Goal: Information Seeking & Learning: Learn about a topic

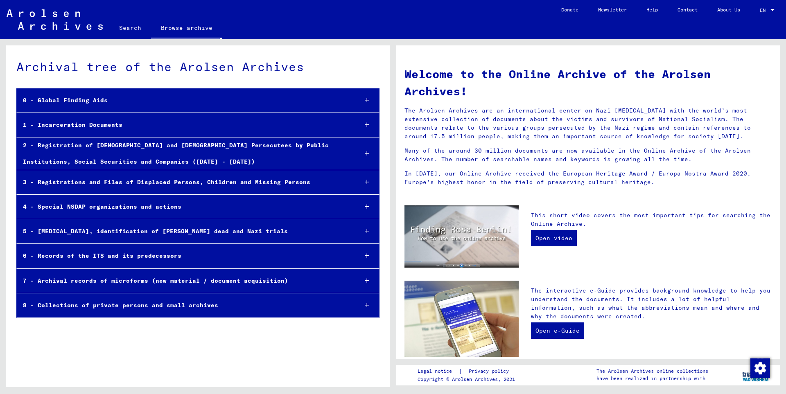
click at [367, 126] on icon at bounding box center [367, 125] width 5 height 6
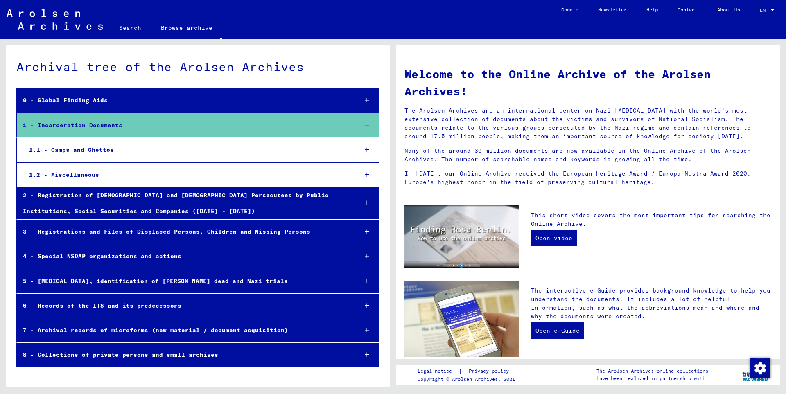
click at [367, 150] on icon at bounding box center [367, 150] width 5 height 6
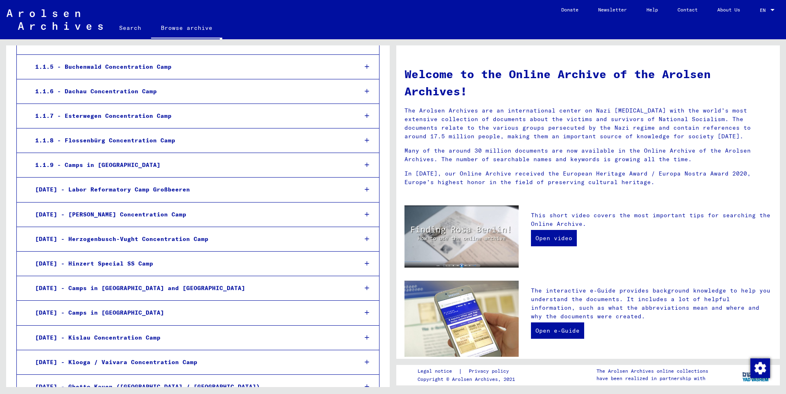
scroll to position [265, 0]
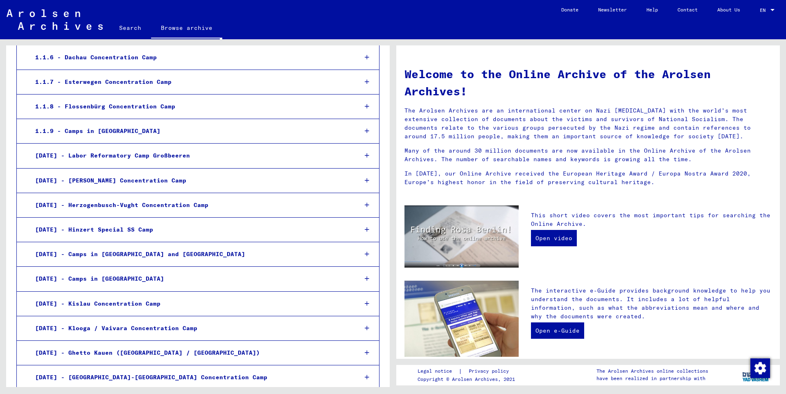
click at [365, 131] on icon at bounding box center [367, 131] width 5 height 6
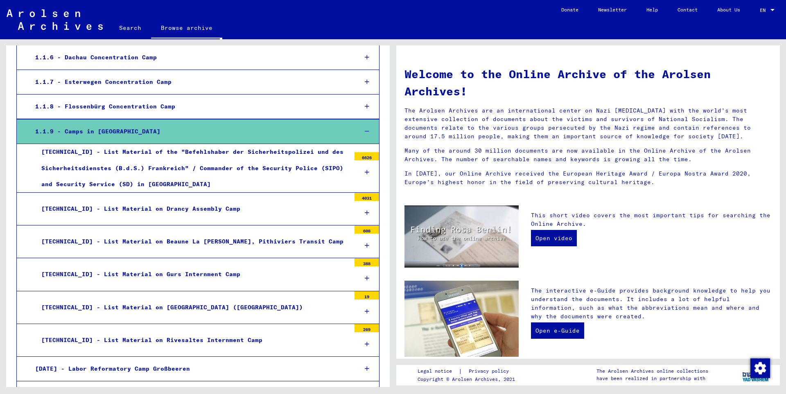
click at [365, 171] on icon at bounding box center [367, 172] width 5 height 6
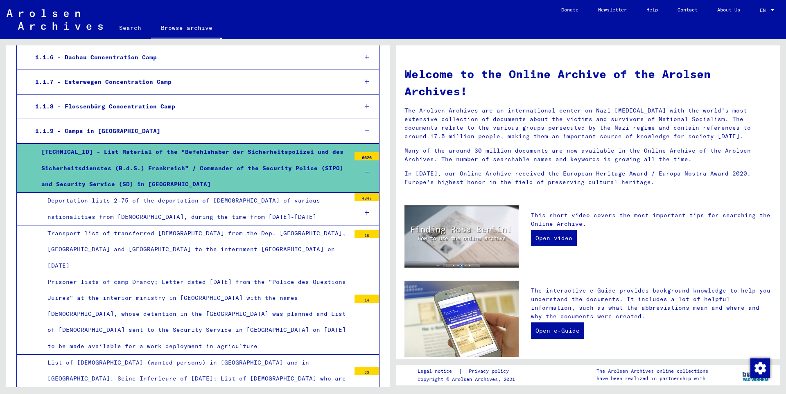
scroll to position [353, 0]
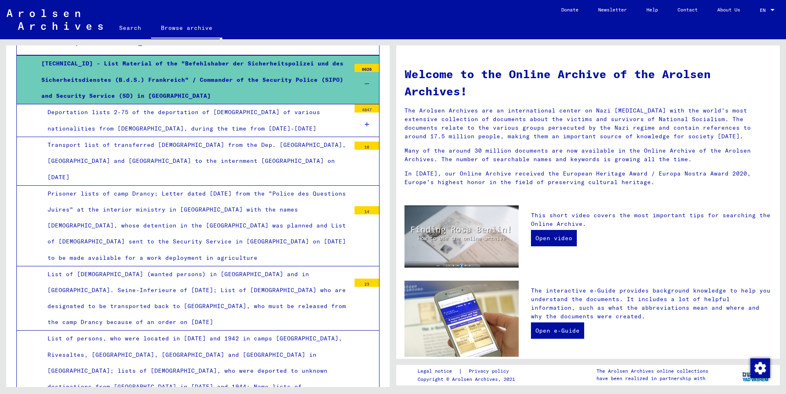
click at [365, 123] on icon at bounding box center [367, 125] width 5 height 6
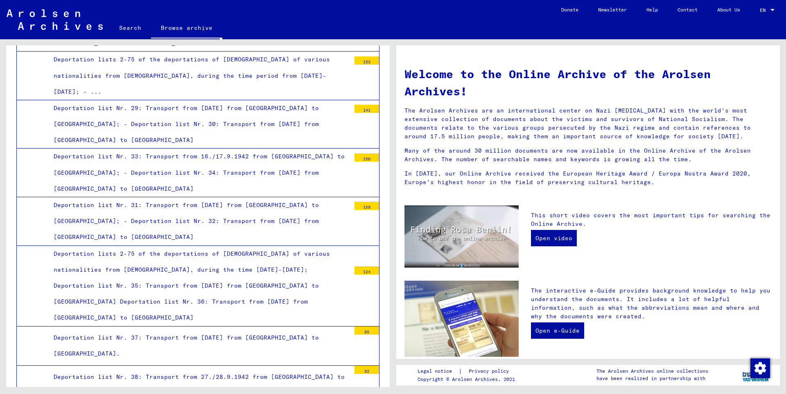
scroll to position [1237, 0]
click at [300, 331] on div "Deportation list Nr. 37: Transport from [DATE] from [GEOGRAPHIC_DATA] to [GEOGR…" at bounding box center [198, 347] width 303 height 32
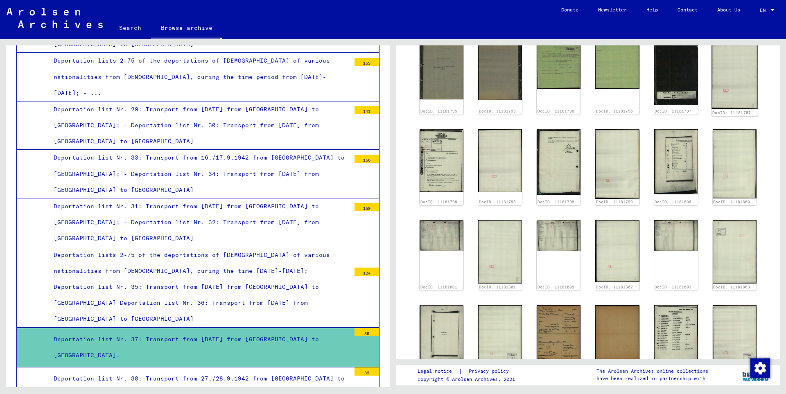
scroll to position [442, 0]
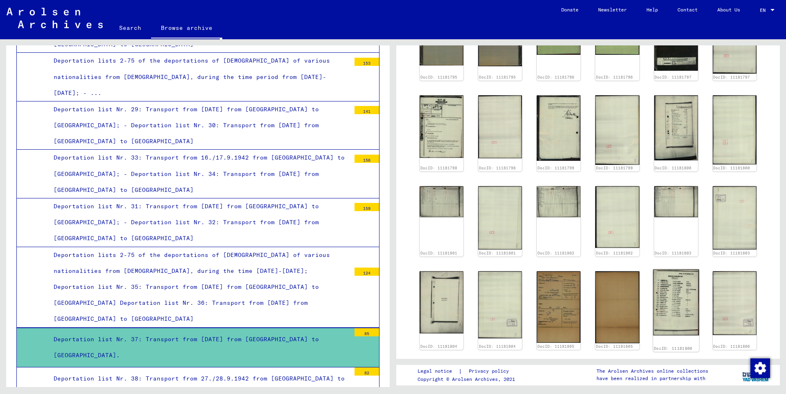
click at [673, 292] on img at bounding box center [676, 302] width 46 height 66
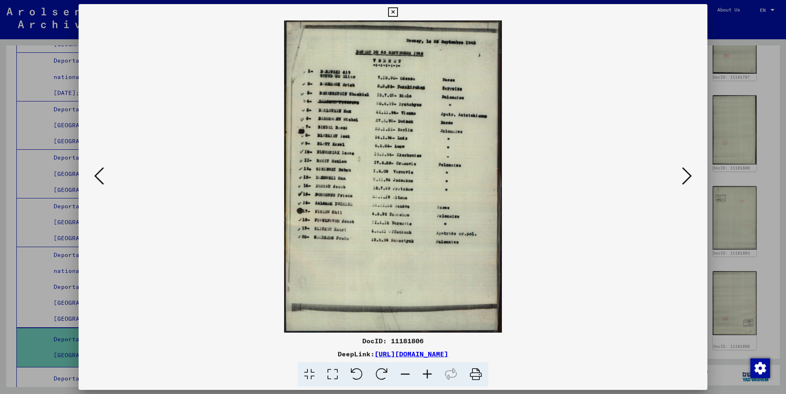
click at [686, 174] on icon at bounding box center [687, 176] width 10 height 20
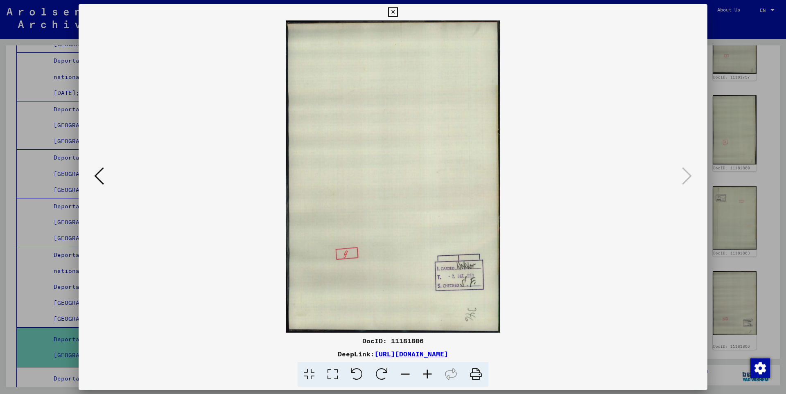
click at [397, 11] on icon at bounding box center [392, 12] width 9 height 10
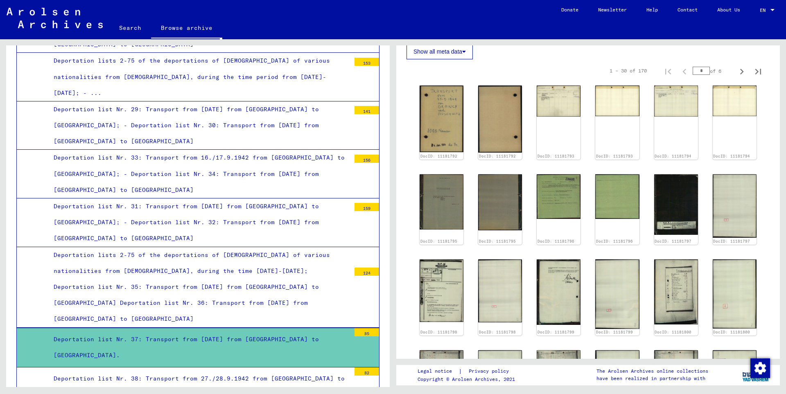
scroll to position [177, 0]
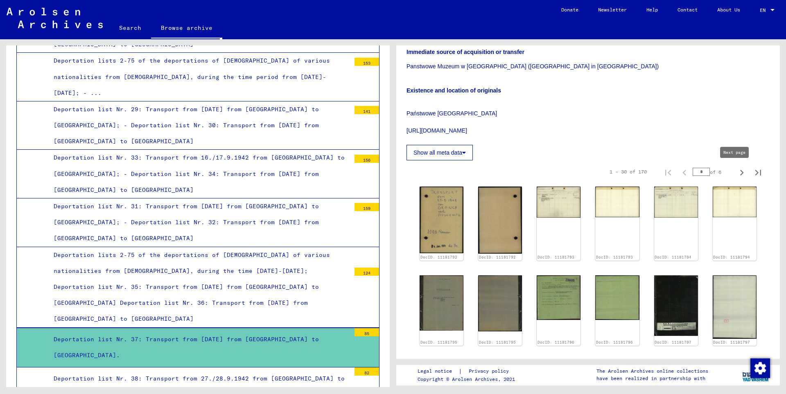
click at [740, 171] on icon "Next page" at bounding box center [742, 173] width 4 height 6
type input "*"
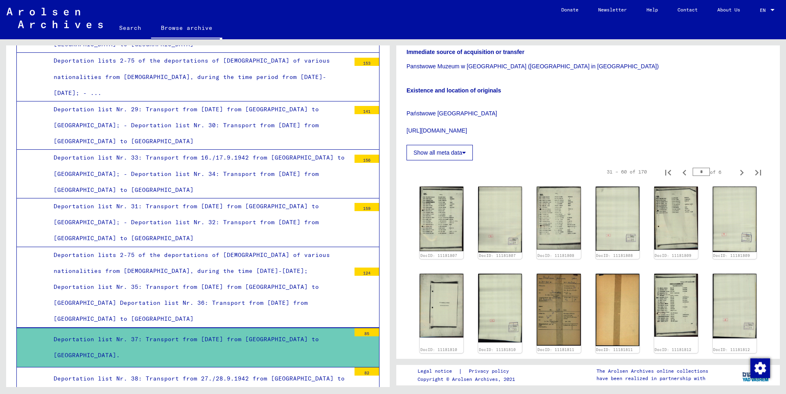
scroll to position [354, 0]
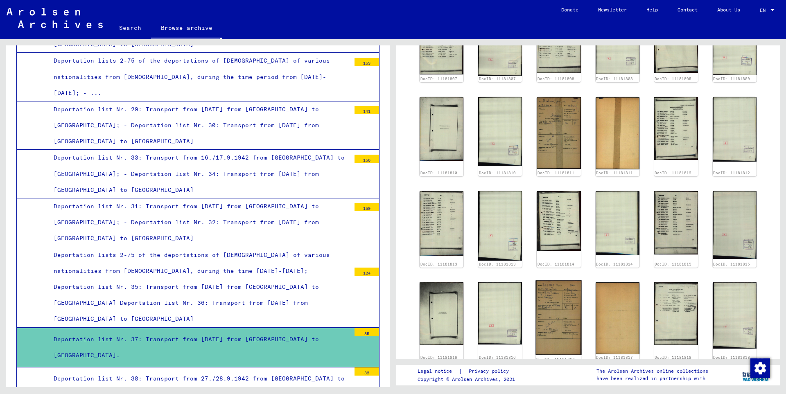
click at [557, 305] on img at bounding box center [559, 317] width 46 height 75
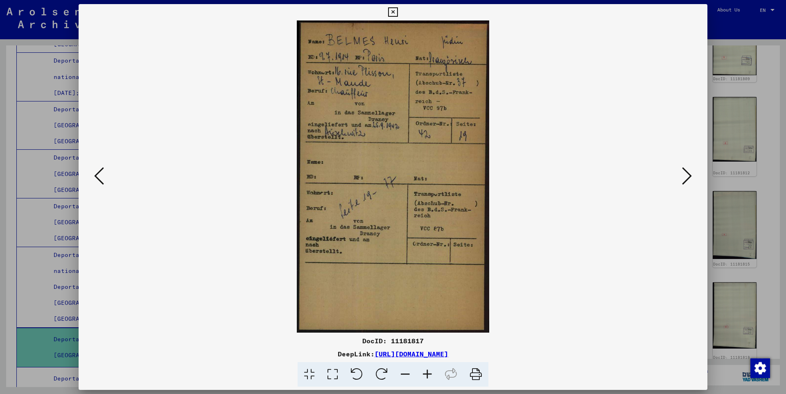
click at [688, 176] on icon at bounding box center [687, 176] width 10 height 20
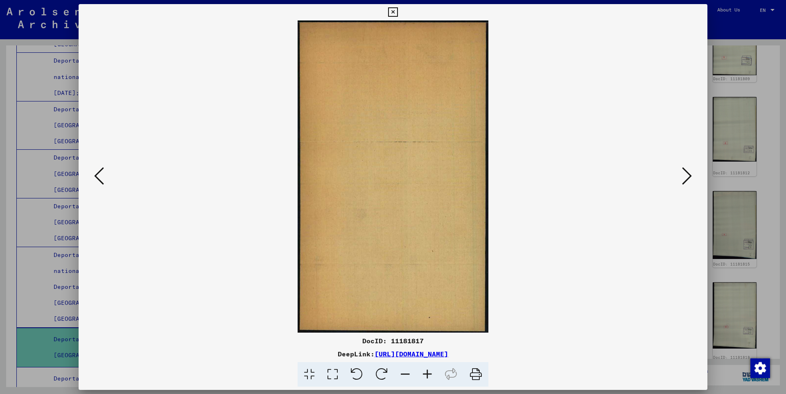
click at [688, 176] on icon at bounding box center [687, 176] width 10 height 20
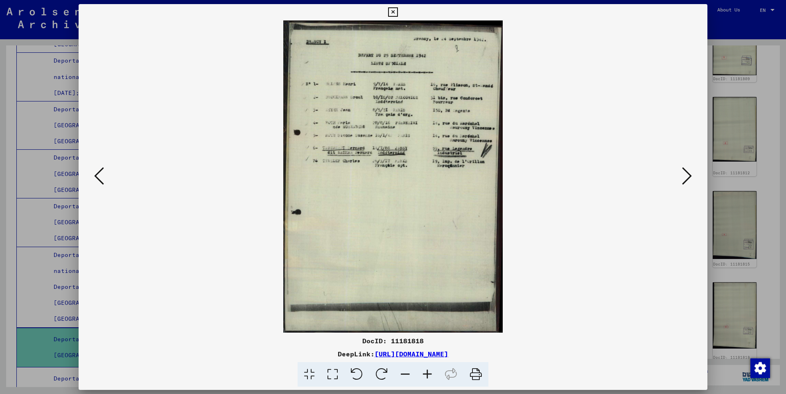
click at [688, 176] on icon at bounding box center [687, 176] width 10 height 20
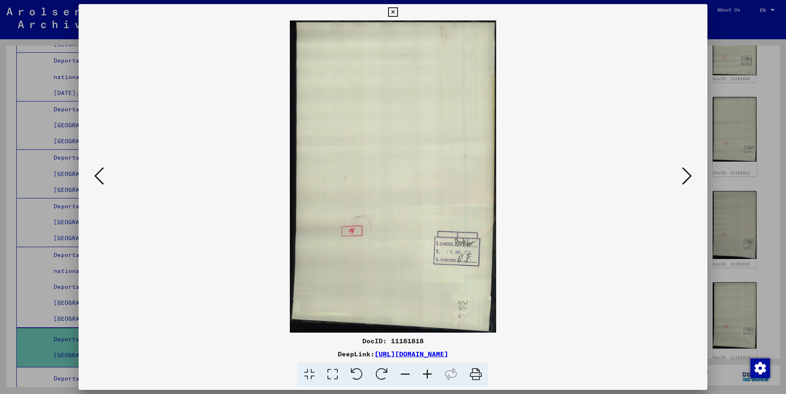
click at [688, 176] on icon at bounding box center [687, 176] width 10 height 20
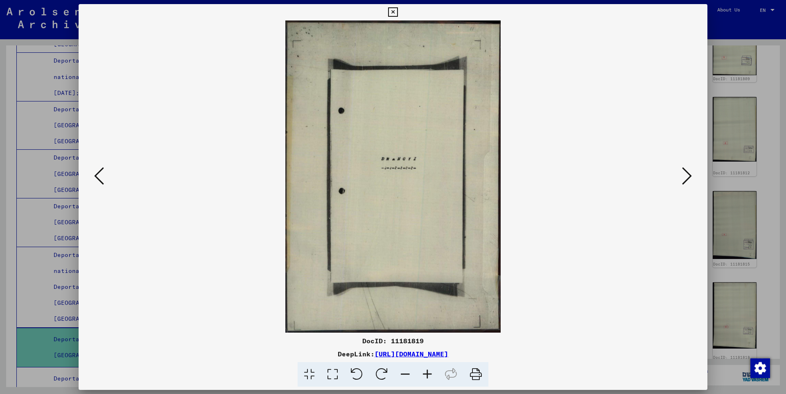
click at [688, 176] on icon at bounding box center [687, 176] width 10 height 20
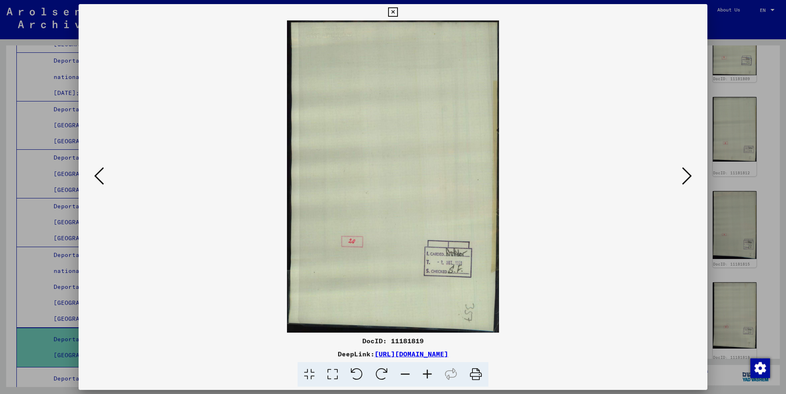
click at [688, 176] on icon at bounding box center [687, 176] width 10 height 20
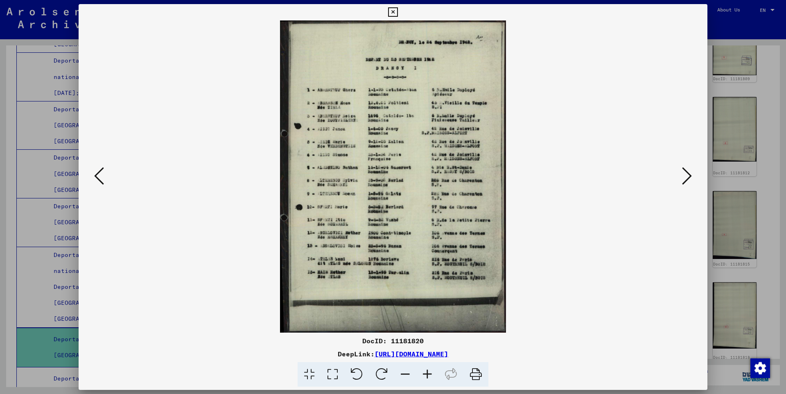
click at [688, 176] on icon at bounding box center [687, 176] width 10 height 20
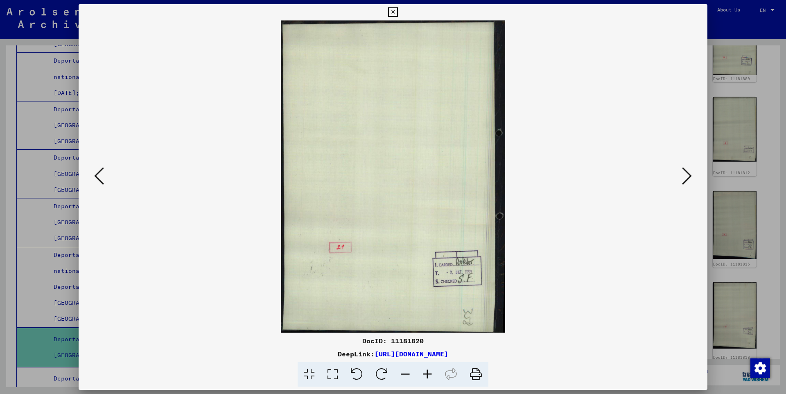
click at [688, 176] on icon at bounding box center [687, 176] width 10 height 20
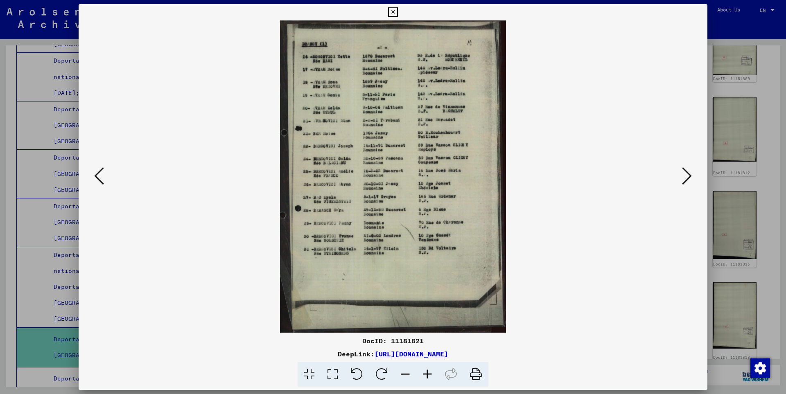
click at [688, 176] on icon at bounding box center [687, 176] width 10 height 20
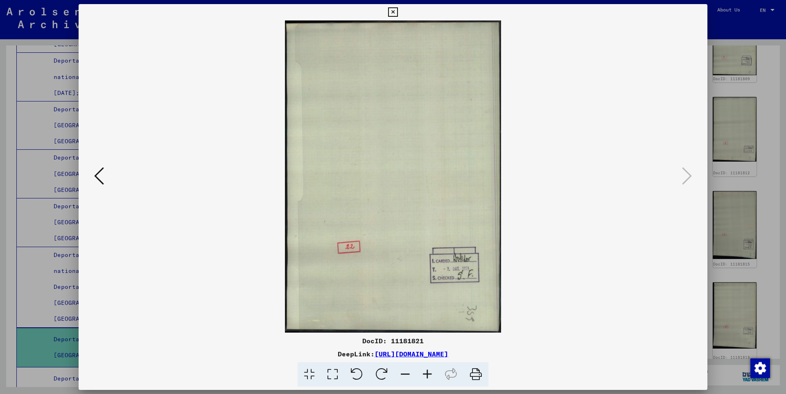
click at [397, 9] on icon at bounding box center [392, 12] width 9 height 10
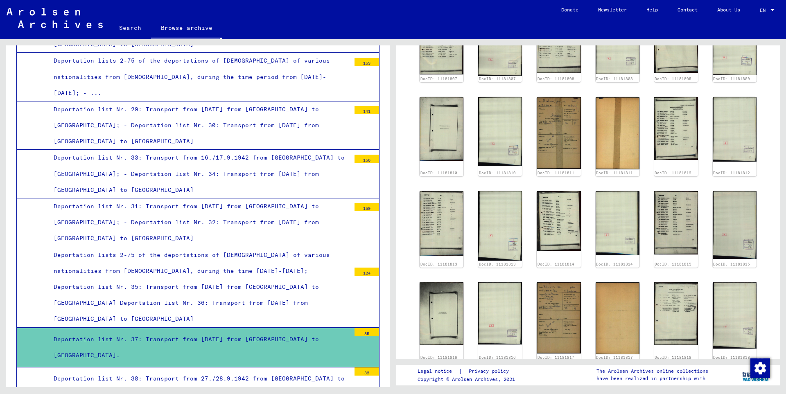
scroll to position [177, 0]
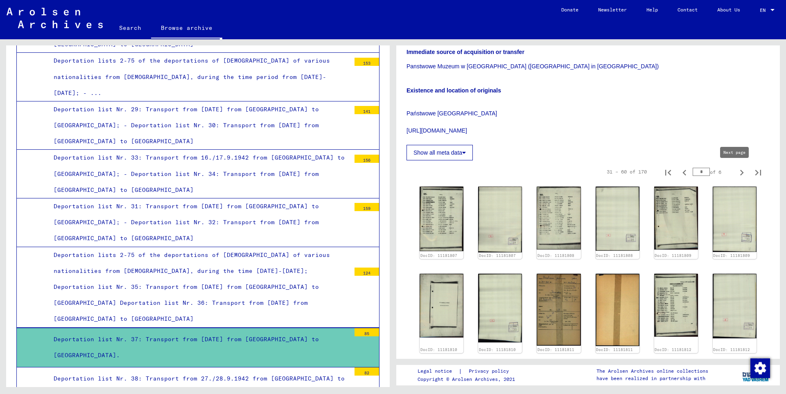
click at [737, 170] on icon "Next page" at bounding box center [741, 172] width 11 height 11
type input "*"
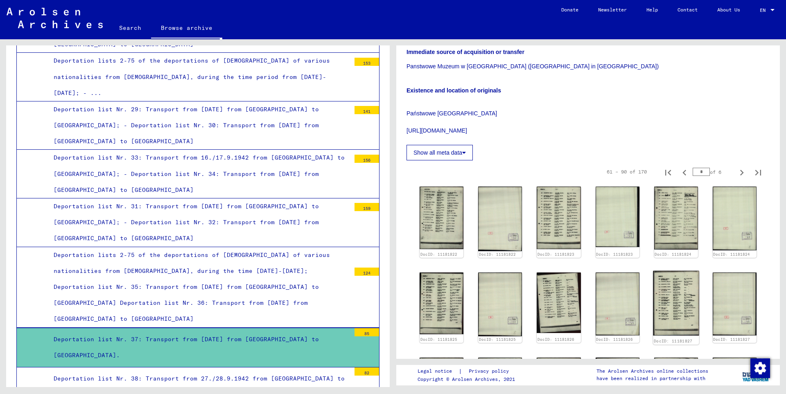
click at [678, 306] on img at bounding box center [676, 303] width 46 height 65
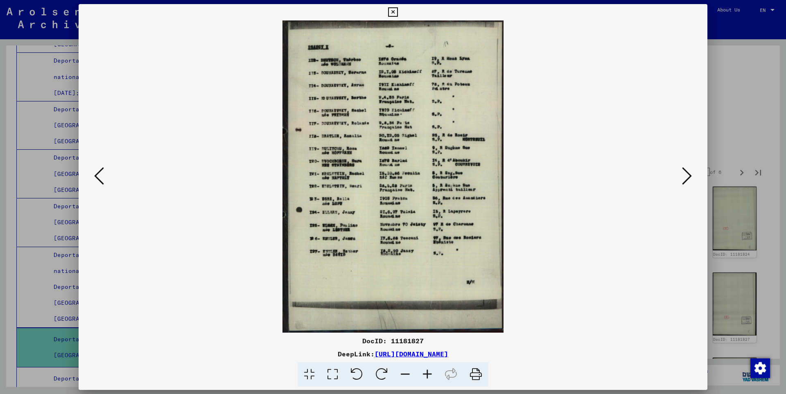
click at [688, 174] on icon at bounding box center [687, 176] width 10 height 20
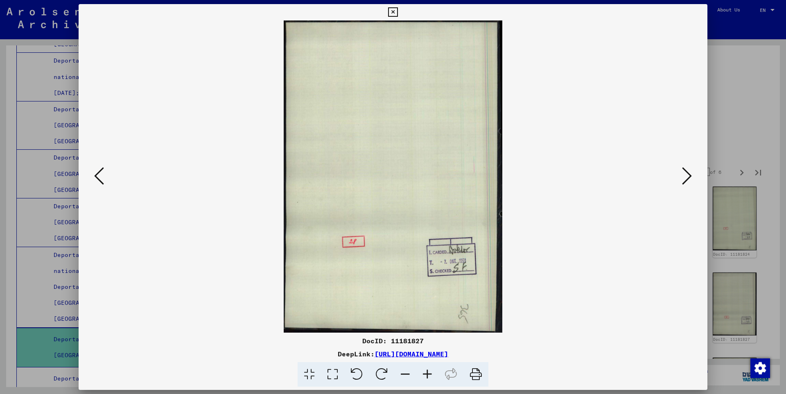
click at [688, 174] on icon at bounding box center [687, 176] width 10 height 20
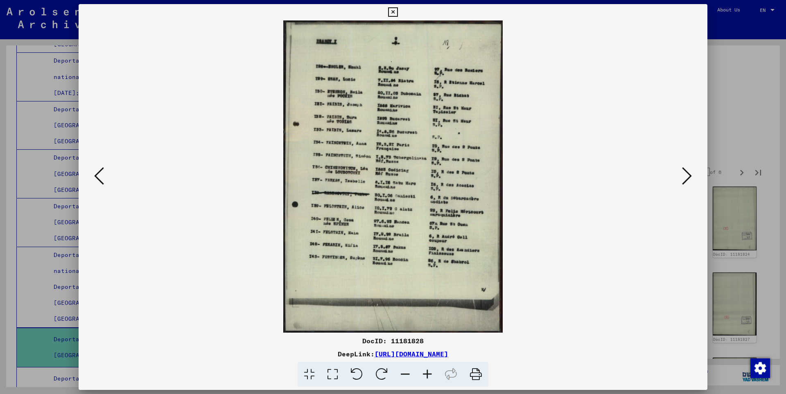
click at [688, 174] on icon at bounding box center [687, 176] width 10 height 20
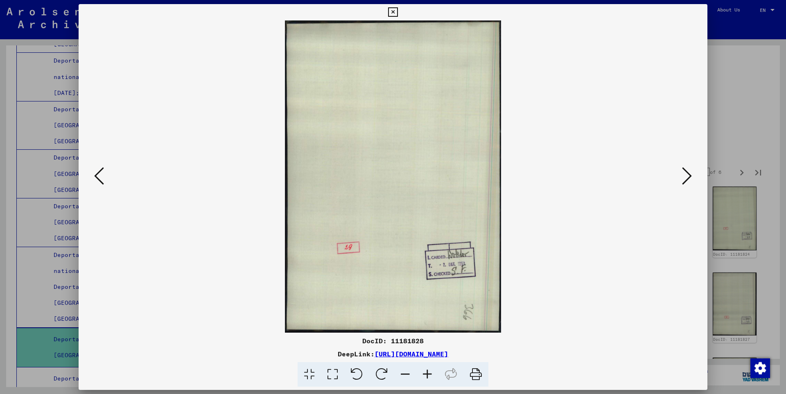
click at [688, 174] on icon at bounding box center [687, 176] width 10 height 20
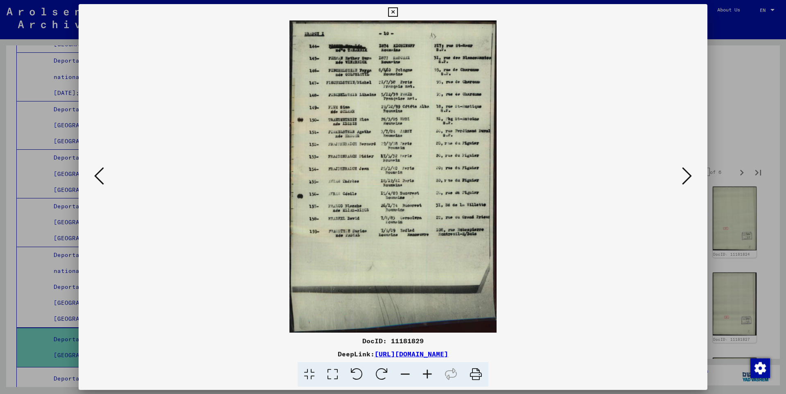
click at [688, 174] on icon at bounding box center [687, 176] width 10 height 20
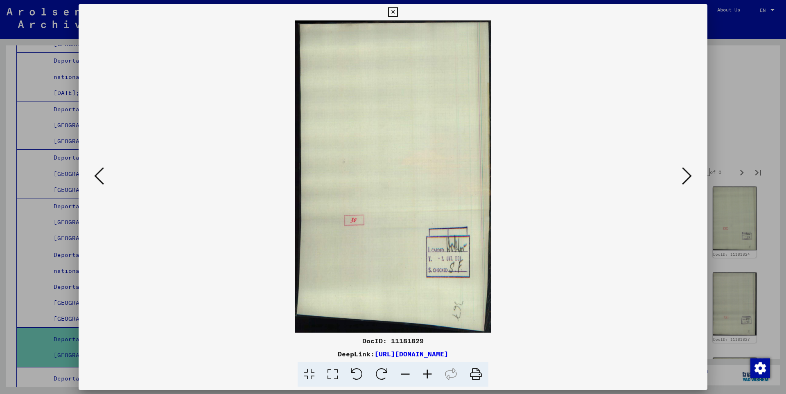
click at [688, 174] on icon at bounding box center [687, 176] width 10 height 20
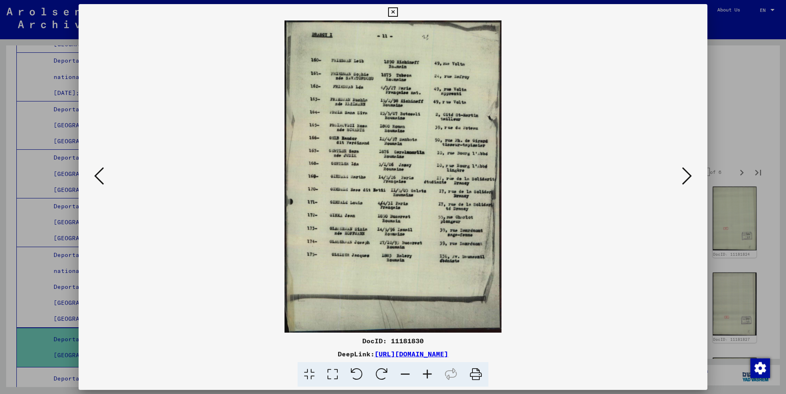
click at [397, 11] on icon at bounding box center [392, 12] width 9 height 10
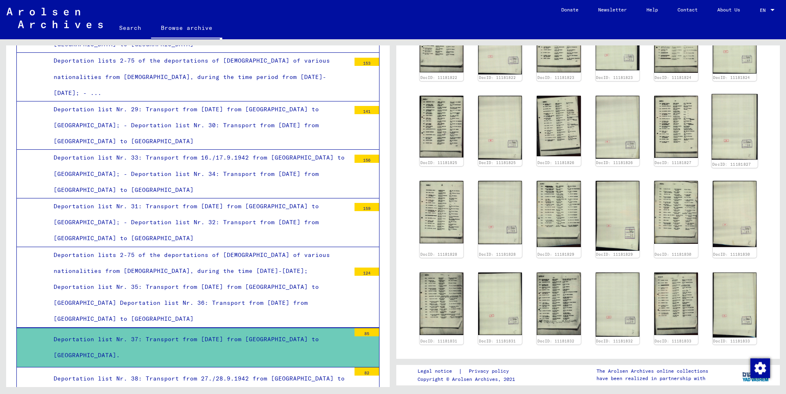
scroll to position [88, 0]
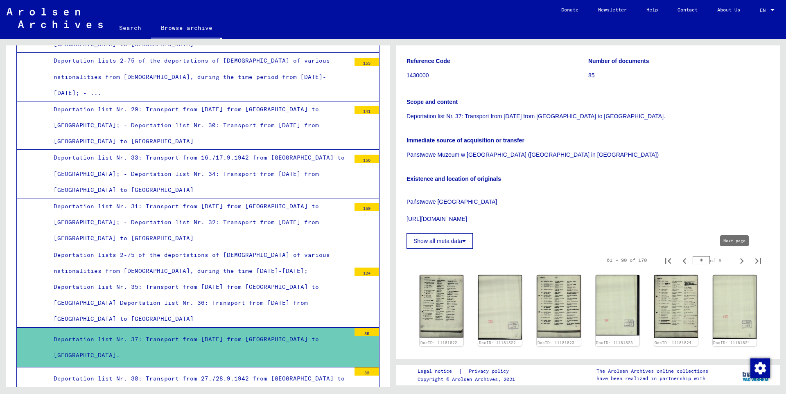
click at [736, 260] on icon "Next page" at bounding box center [741, 260] width 11 height 11
type input "*"
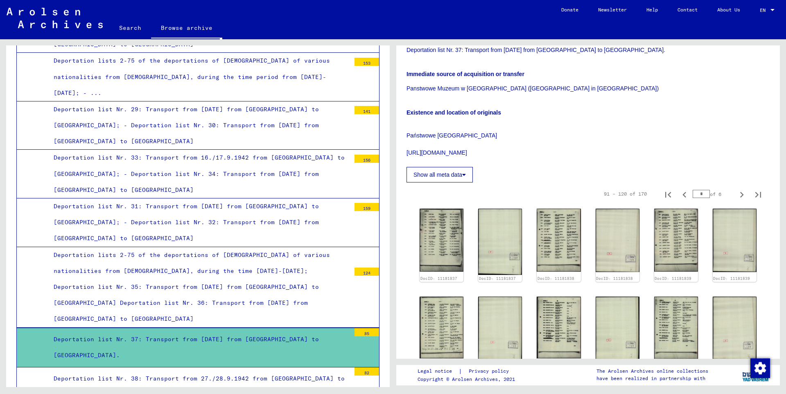
scroll to position [265, 0]
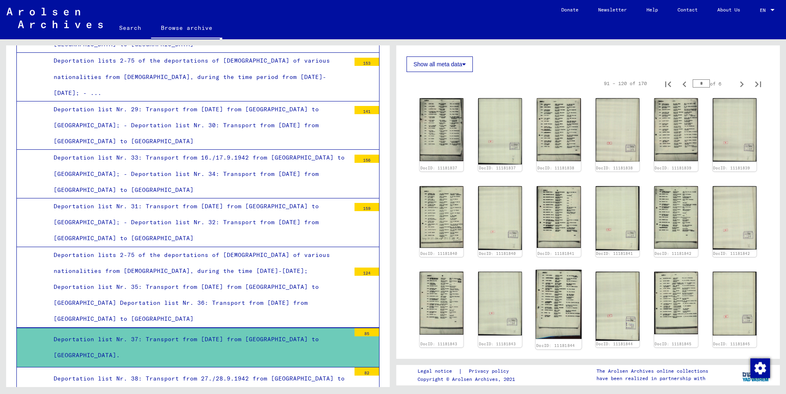
click at [561, 300] on img at bounding box center [559, 304] width 46 height 69
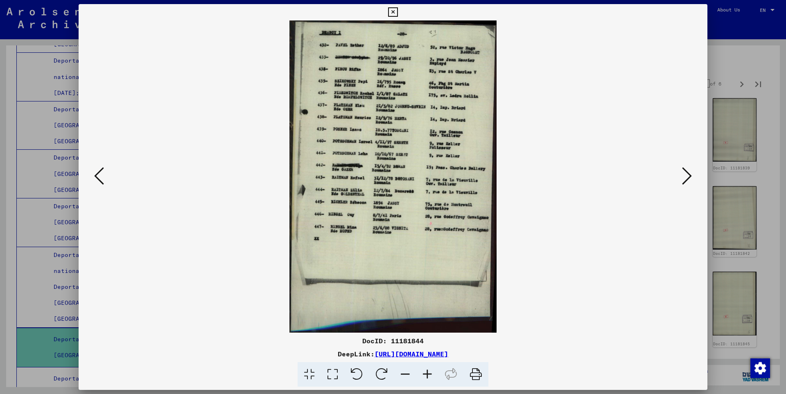
click at [689, 174] on icon at bounding box center [687, 176] width 10 height 20
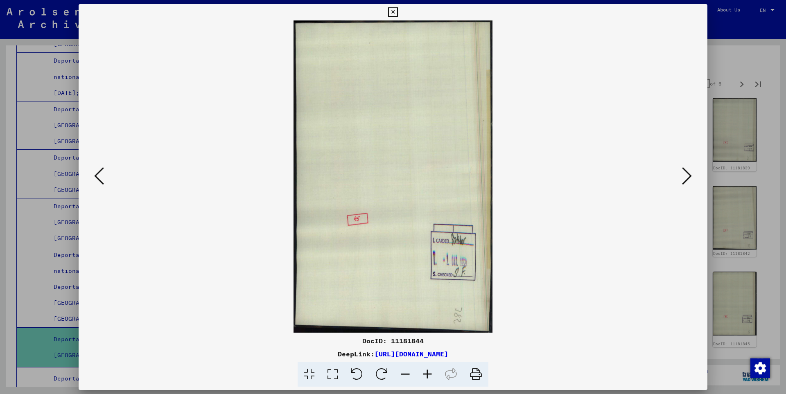
click at [689, 174] on icon at bounding box center [687, 176] width 10 height 20
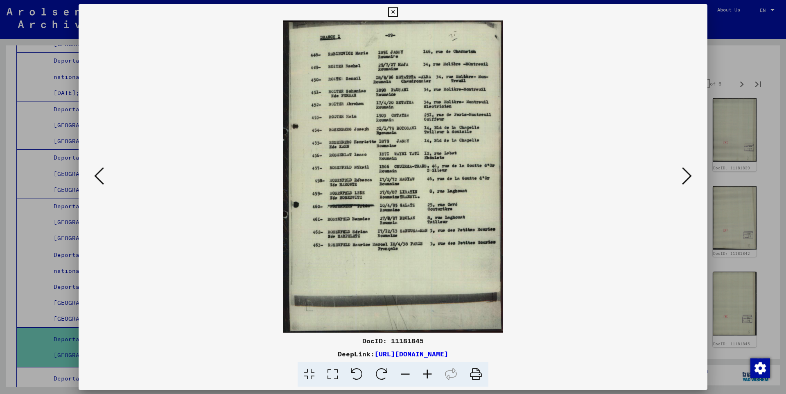
click at [689, 174] on icon at bounding box center [687, 176] width 10 height 20
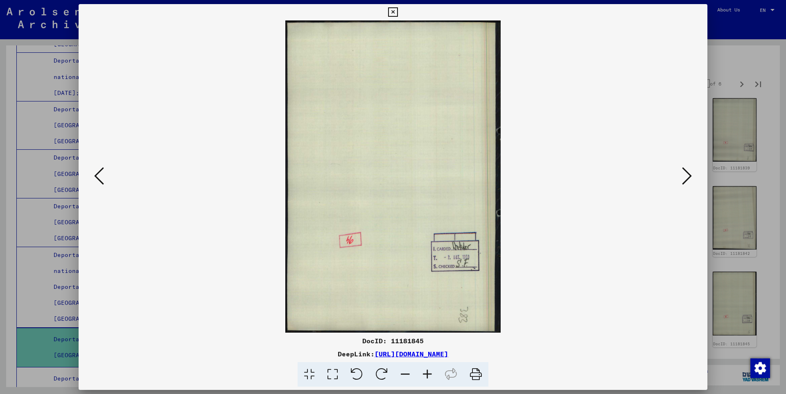
click at [689, 174] on icon at bounding box center [687, 176] width 10 height 20
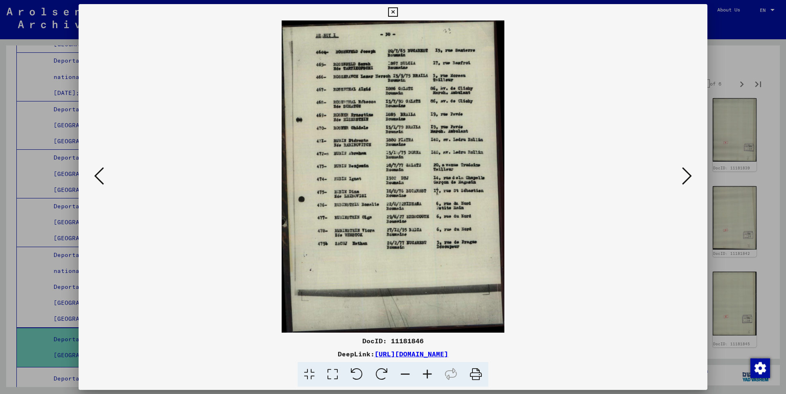
click at [689, 174] on icon at bounding box center [687, 176] width 10 height 20
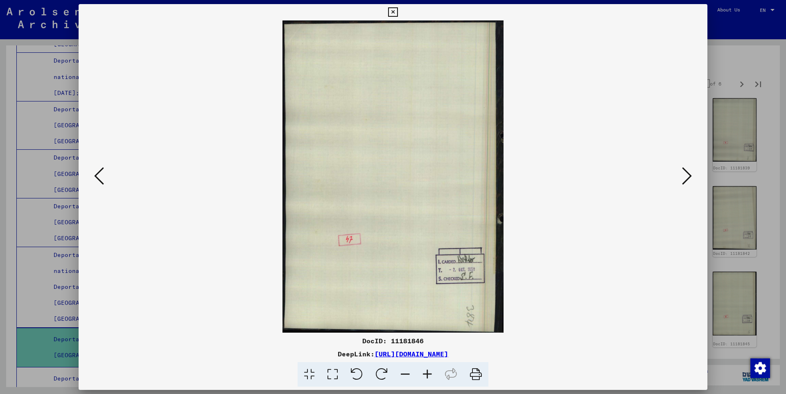
click at [689, 174] on icon at bounding box center [687, 176] width 10 height 20
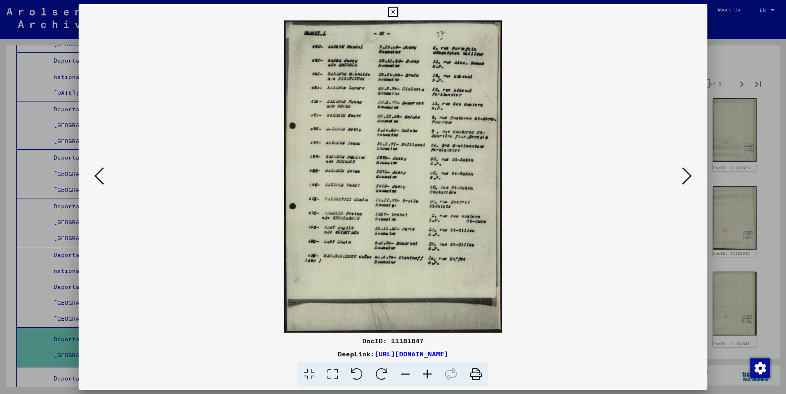
click at [689, 174] on icon at bounding box center [687, 176] width 10 height 20
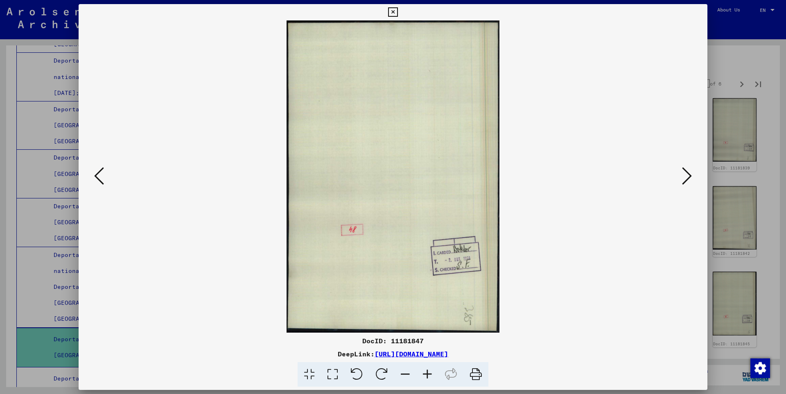
click at [689, 174] on icon at bounding box center [687, 176] width 10 height 20
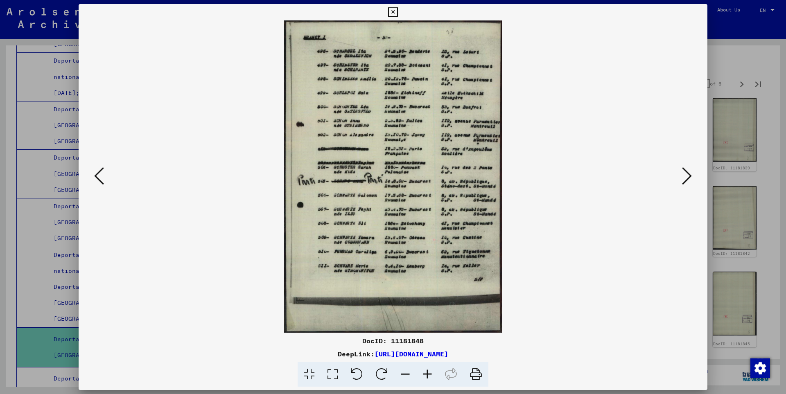
click at [689, 174] on icon at bounding box center [687, 176] width 10 height 20
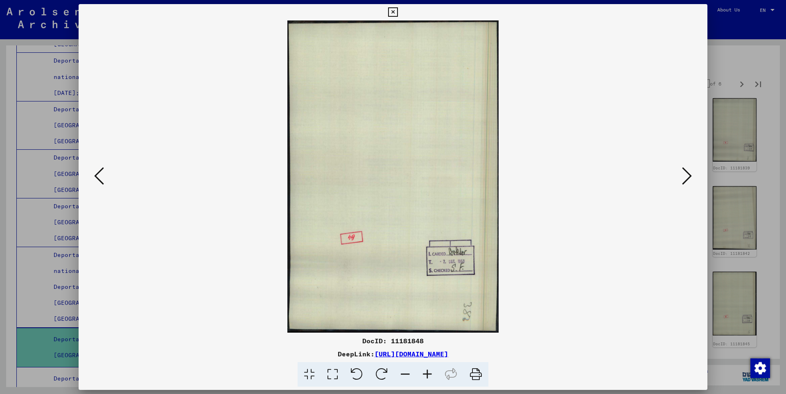
click at [689, 174] on icon at bounding box center [687, 176] width 10 height 20
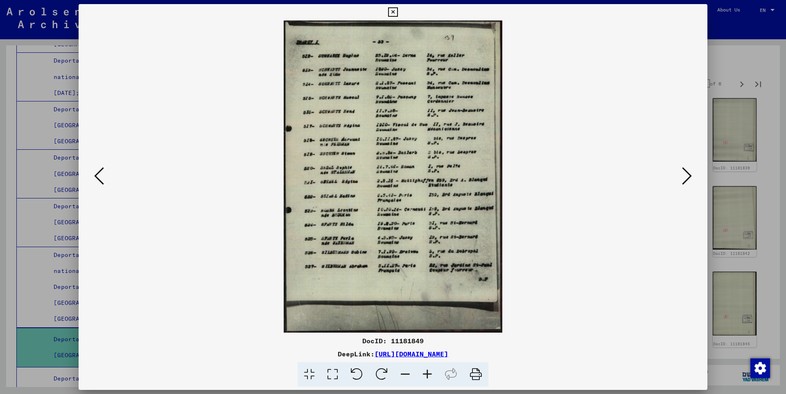
drag, startPoint x: 391, startPoint y: 341, endPoint x: 422, endPoint y: 341, distance: 31.1
click at [422, 341] on div "DocID: 11181849" at bounding box center [393, 341] width 629 height 10
copy div "11181849"
click at [397, 12] on icon at bounding box center [392, 12] width 9 height 10
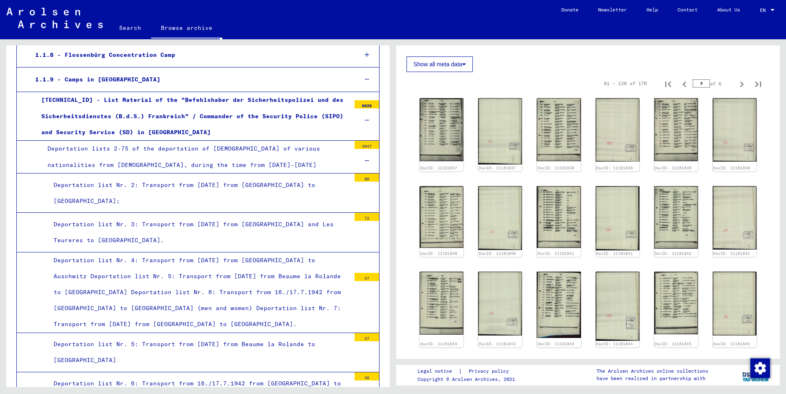
scroll to position [353, 0]
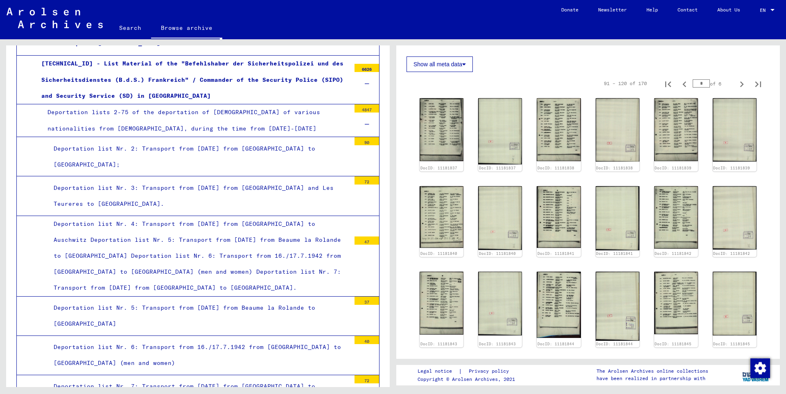
click at [365, 124] on icon at bounding box center [367, 125] width 5 height 6
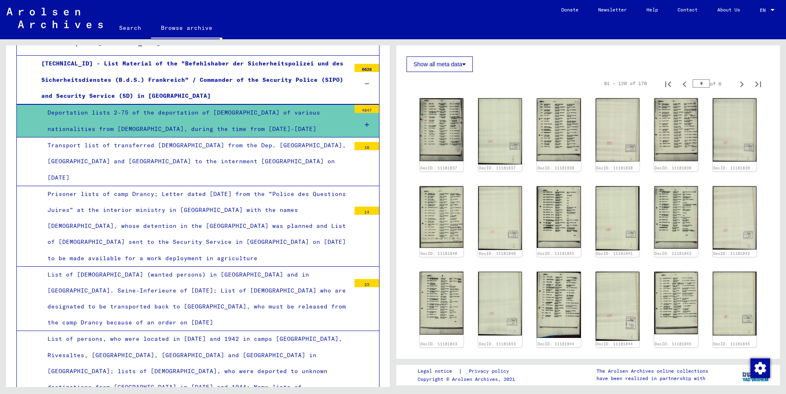
click at [365, 83] on icon at bounding box center [367, 84] width 5 height 6
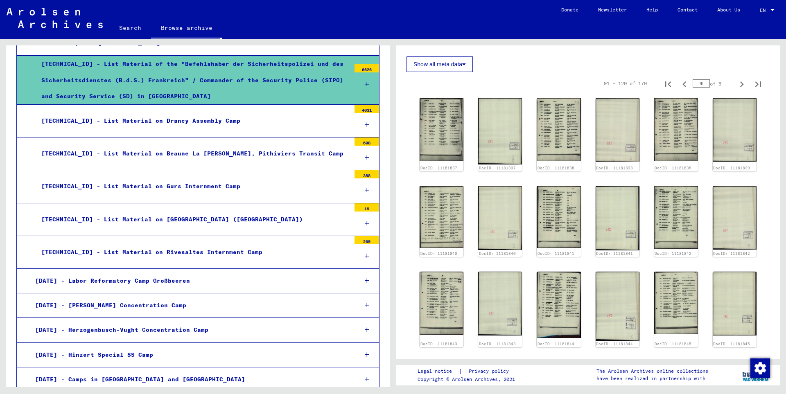
scroll to position [264, 0]
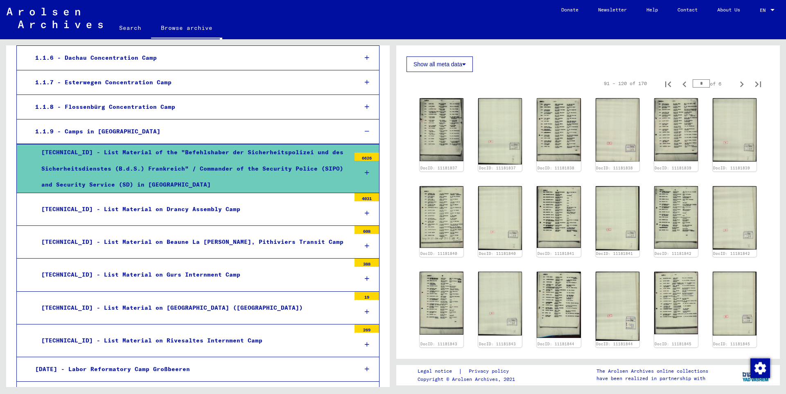
click at [365, 213] on icon at bounding box center [367, 213] width 5 height 6
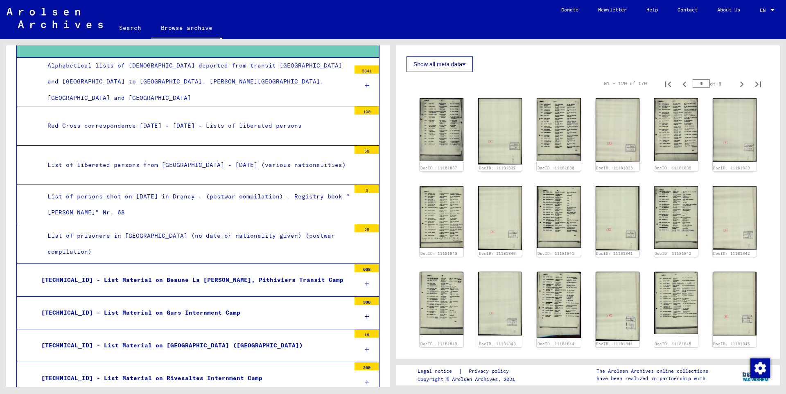
scroll to position [441, 0]
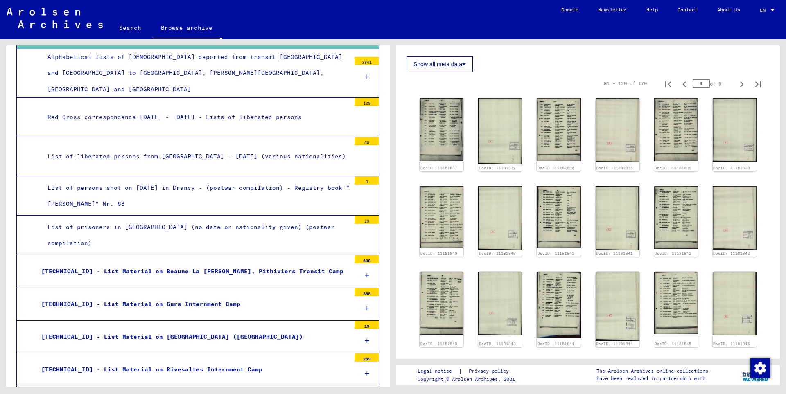
click at [365, 74] on icon at bounding box center [367, 77] width 5 height 6
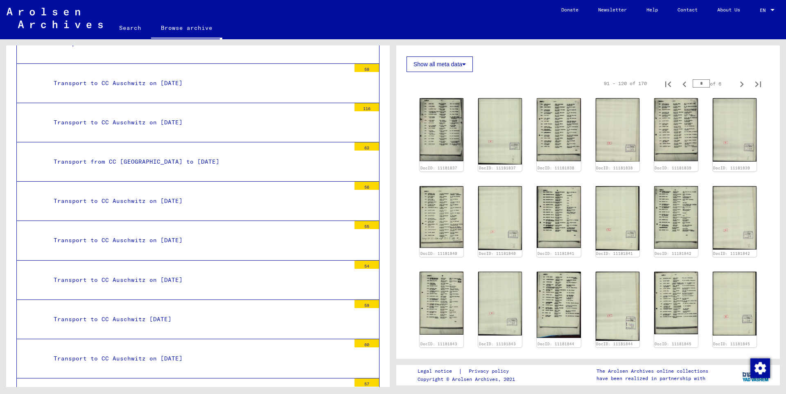
scroll to position [1413, 0]
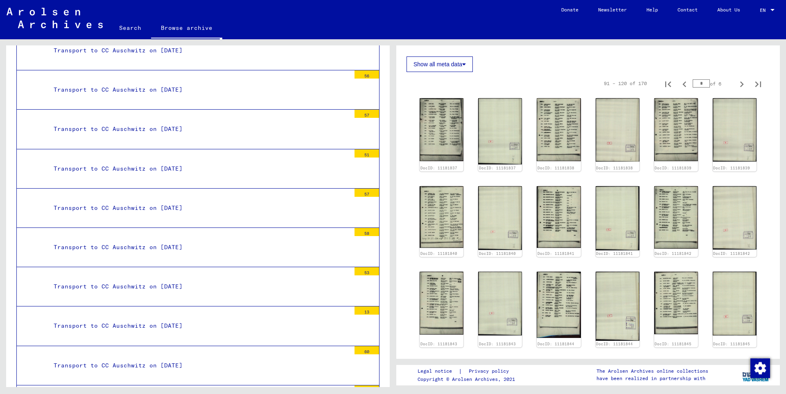
click at [296, 239] on div "Transport to CC Auschwitz on [DATE]" at bounding box center [198, 247] width 303 height 16
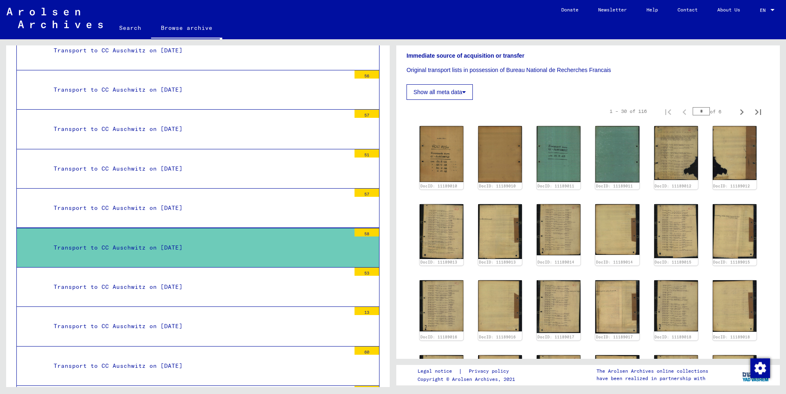
scroll to position [354, 0]
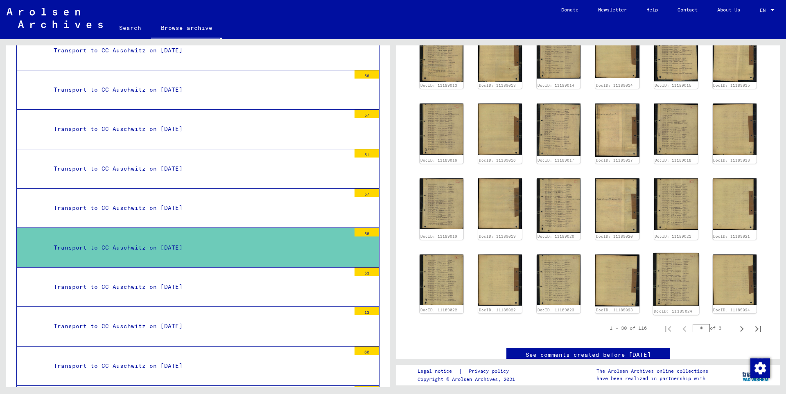
click at [677, 271] on img at bounding box center [676, 279] width 46 height 53
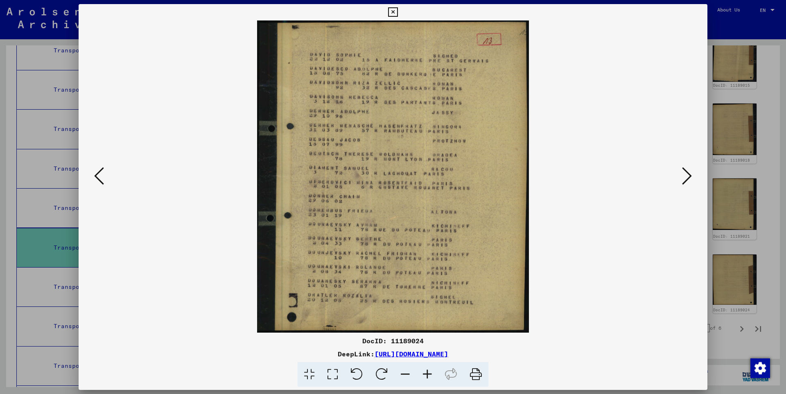
click at [397, 11] on icon at bounding box center [392, 12] width 9 height 10
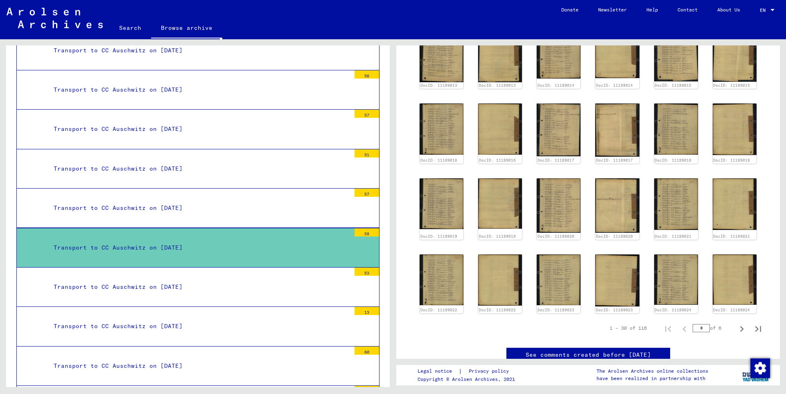
drag, startPoint x: 693, startPoint y: 313, endPoint x: 698, endPoint y: 313, distance: 5.3
click at [698, 324] on input "*" at bounding box center [700, 328] width 17 height 8
type input "*"
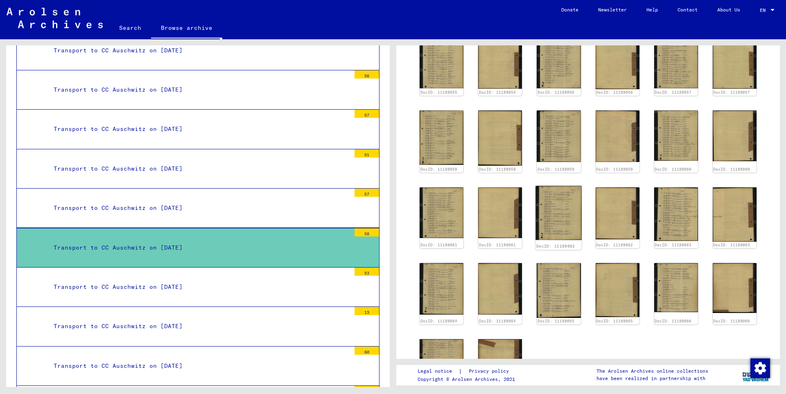
scroll to position [88, 0]
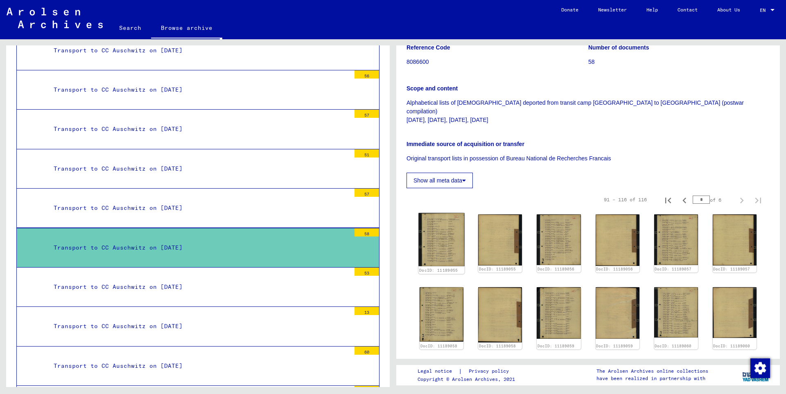
click at [447, 222] on img at bounding box center [441, 239] width 46 height 53
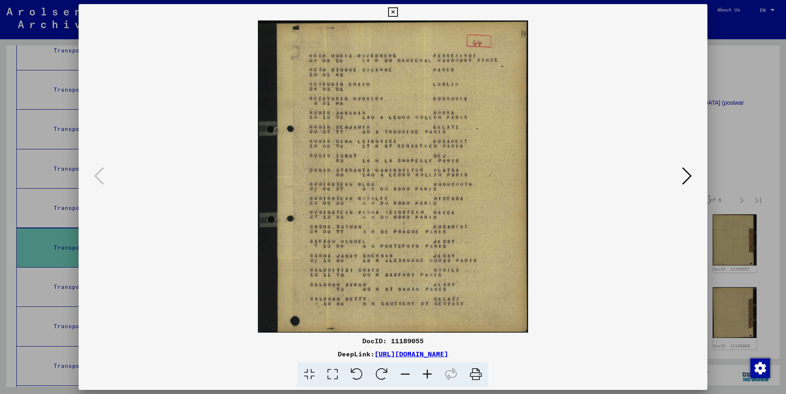
click at [686, 173] on icon at bounding box center [687, 176] width 10 height 20
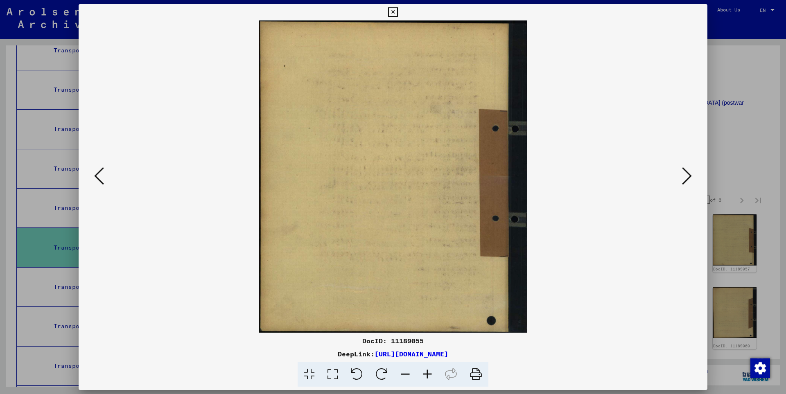
click at [686, 173] on icon at bounding box center [687, 176] width 10 height 20
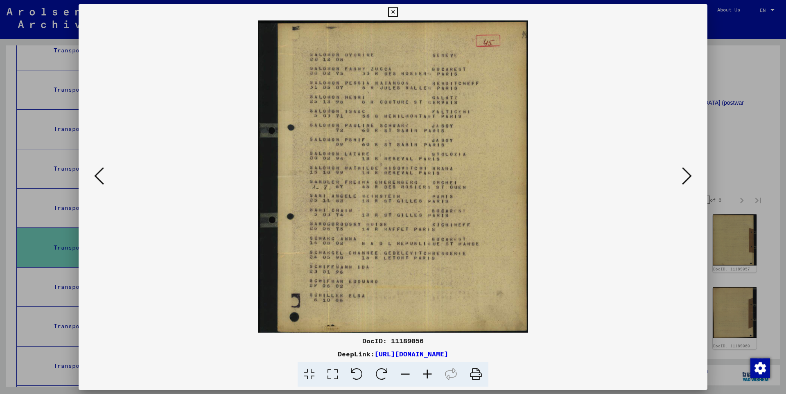
click at [686, 173] on icon at bounding box center [687, 176] width 10 height 20
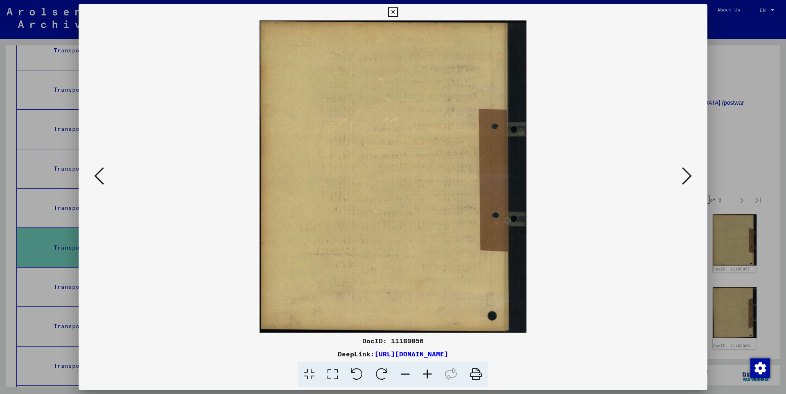
click at [686, 173] on icon at bounding box center [687, 176] width 10 height 20
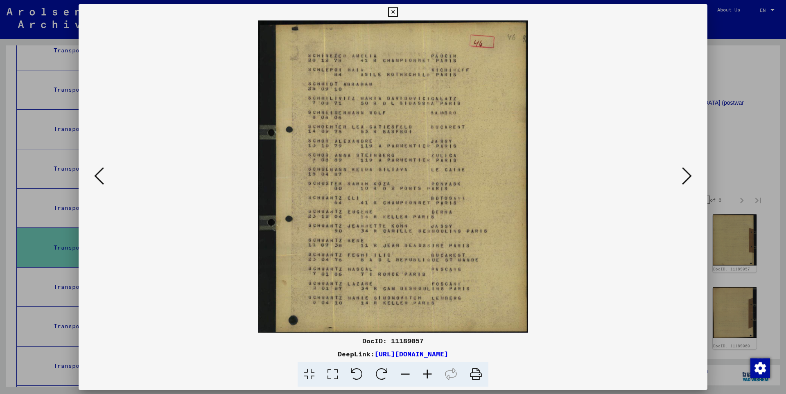
click at [686, 173] on icon at bounding box center [687, 176] width 10 height 20
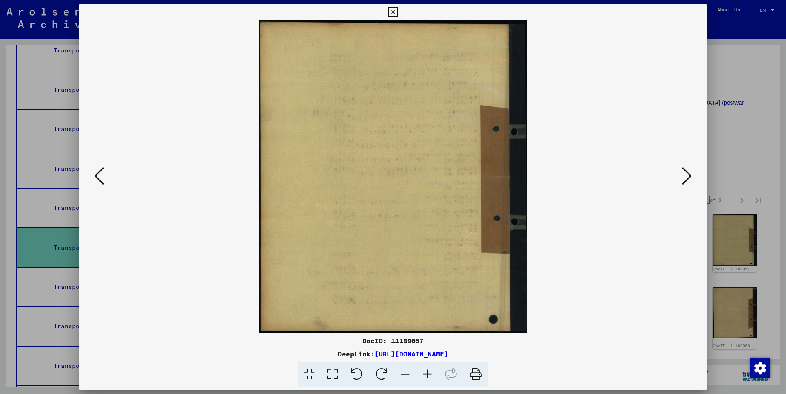
click at [686, 173] on icon at bounding box center [687, 176] width 10 height 20
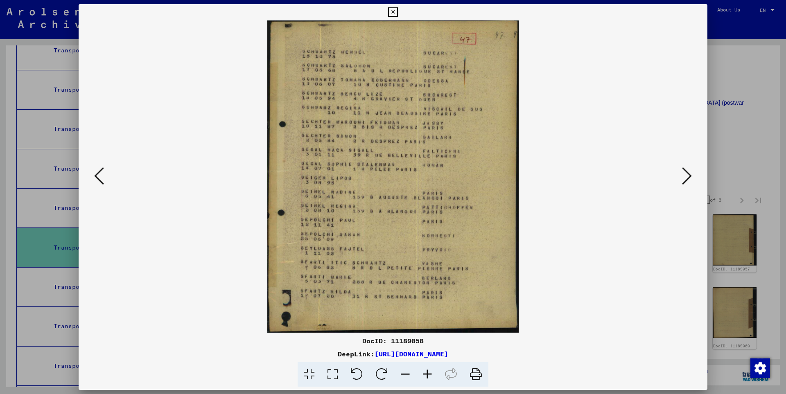
drag, startPoint x: 391, startPoint y: 341, endPoint x: 422, endPoint y: 342, distance: 31.5
click at [422, 342] on div "DocID: 11189058" at bounding box center [393, 341] width 629 height 10
copy div "11189058"
click at [397, 11] on icon at bounding box center [392, 12] width 9 height 10
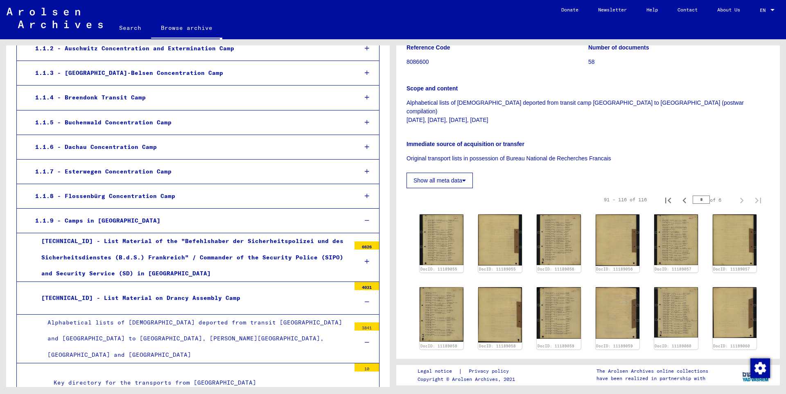
scroll to position [264, 0]
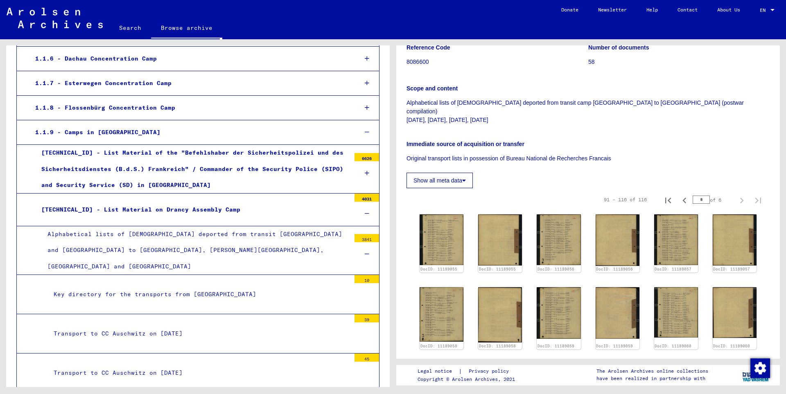
click at [365, 251] on icon at bounding box center [367, 254] width 5 height 6
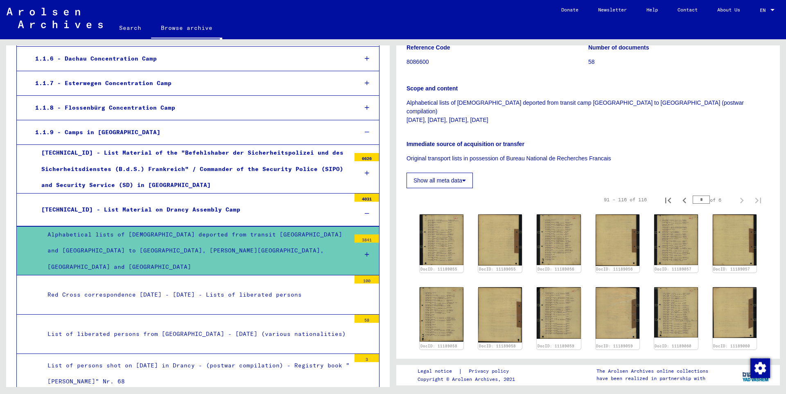
click at [357, 212] on div at bounding box center [366, 214] width 25 height 24
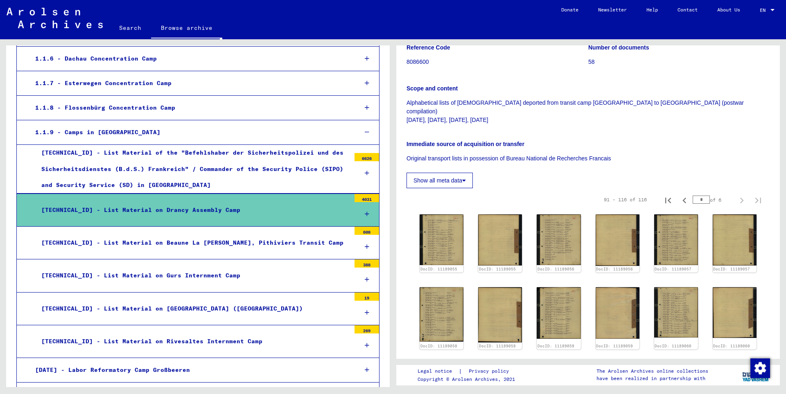
click at [365, 132] on icon at bounding box center [367, 132] width 5 height 6
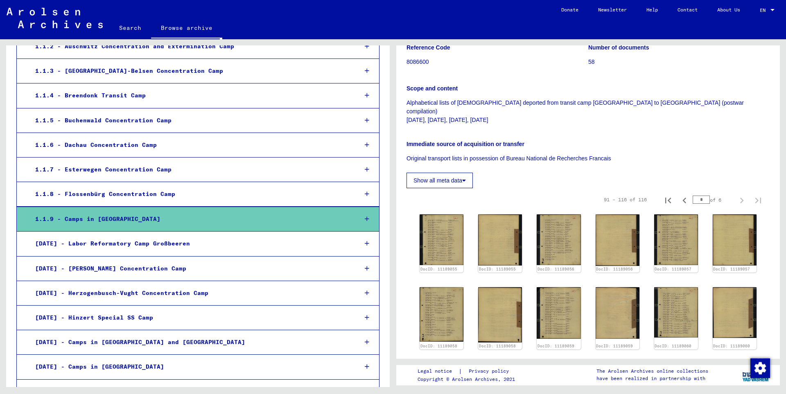
scroll to position [0, 0]
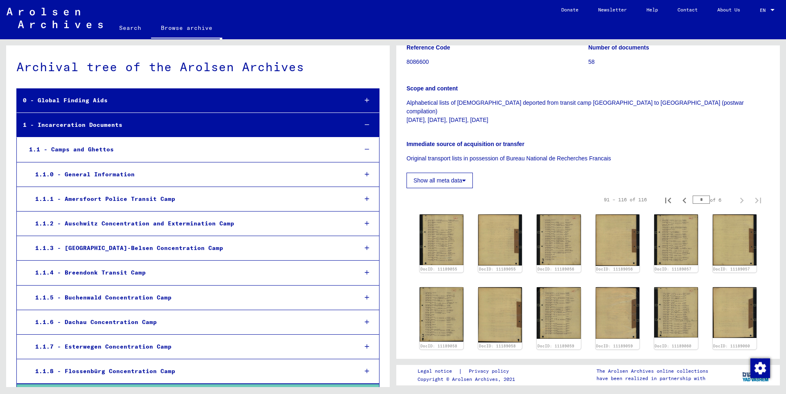
click at [365, 126] on icon at bounding box center [367, 125] width 5 height 6
